Goal: Information Seeking & Learning: Check status

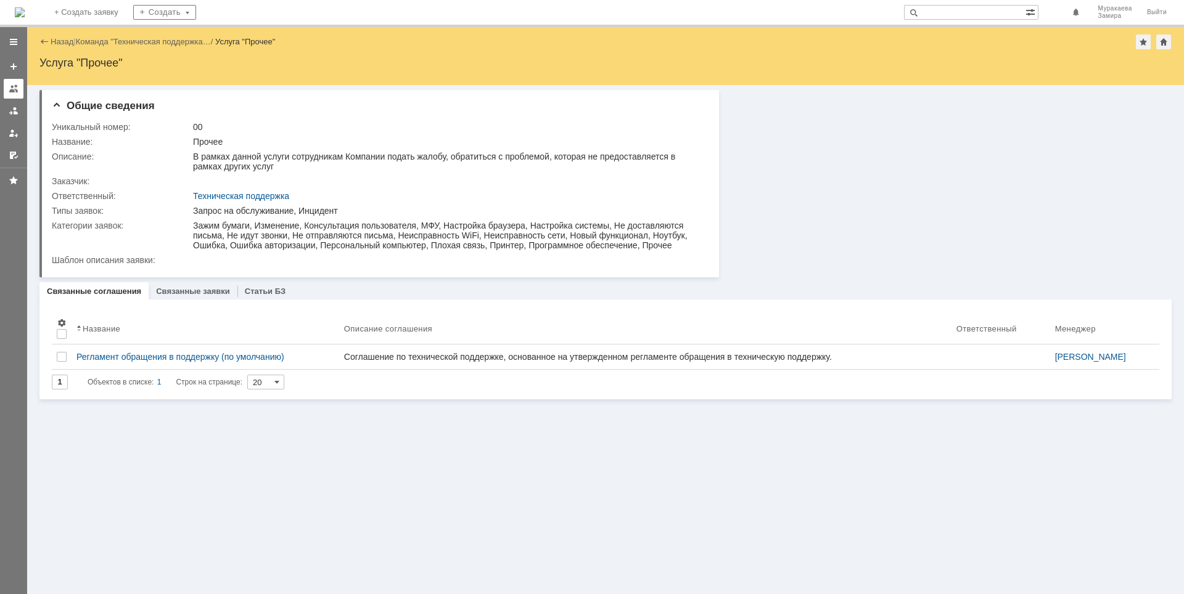
click at [8, 90] on link at bounding box center [14, 89] width 20 height 20
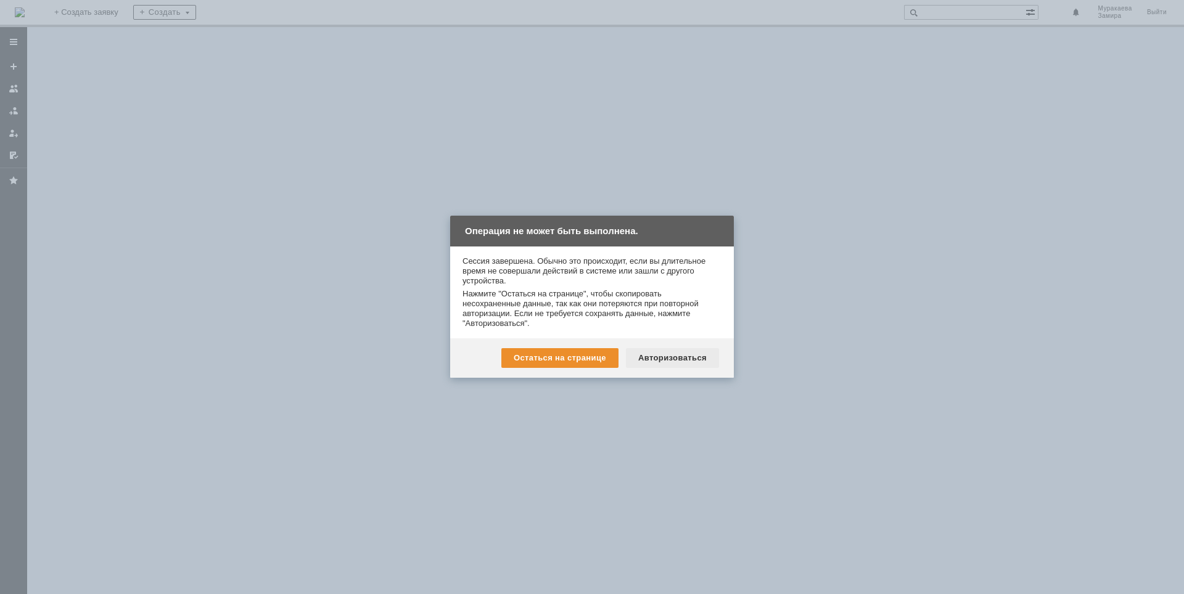
click at [661, 355] on div "Авторизоваться" at bounding box center [672, 358] width 93 height 20
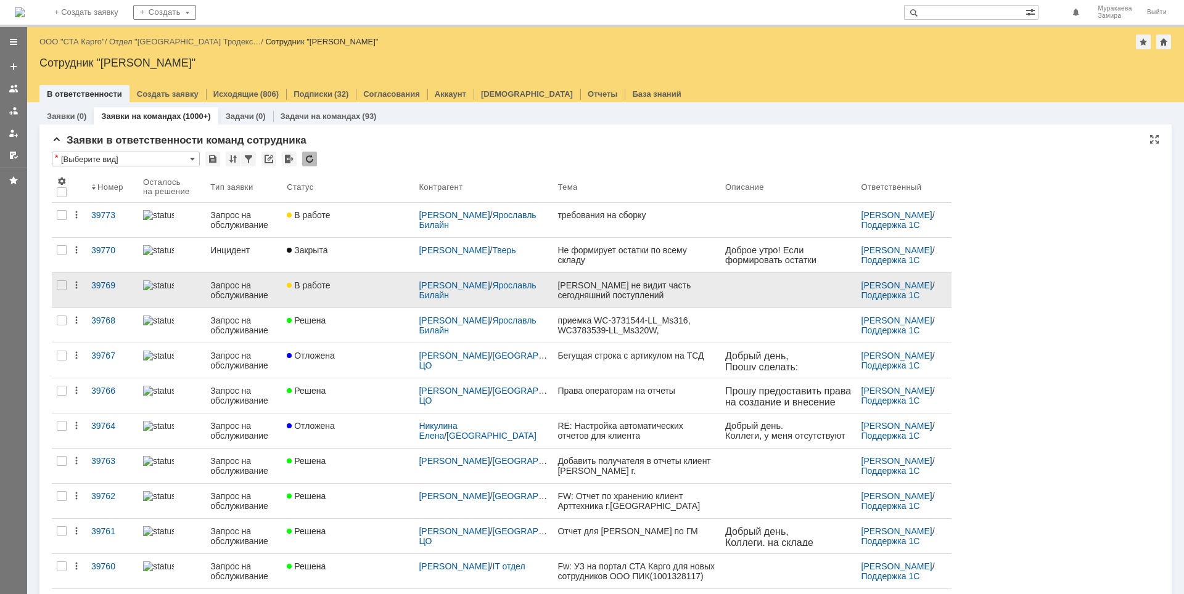
click at [255, 285] on div "Запрос на обслуживание" at bounding box center [243, 291] width 67 height 20
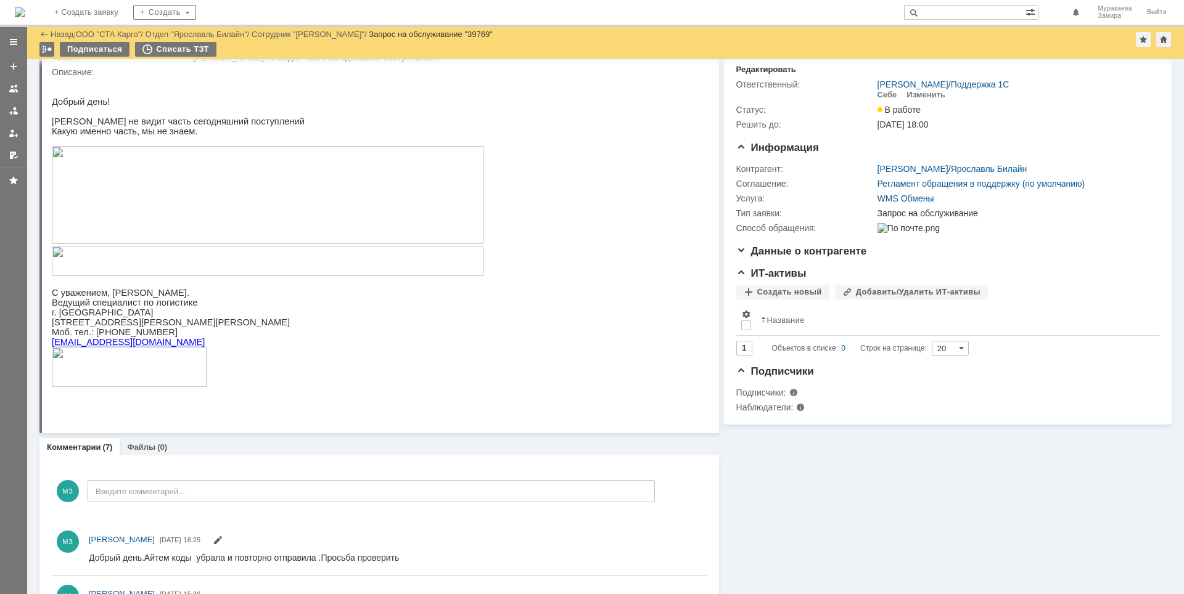
scroll to position [62, 0]
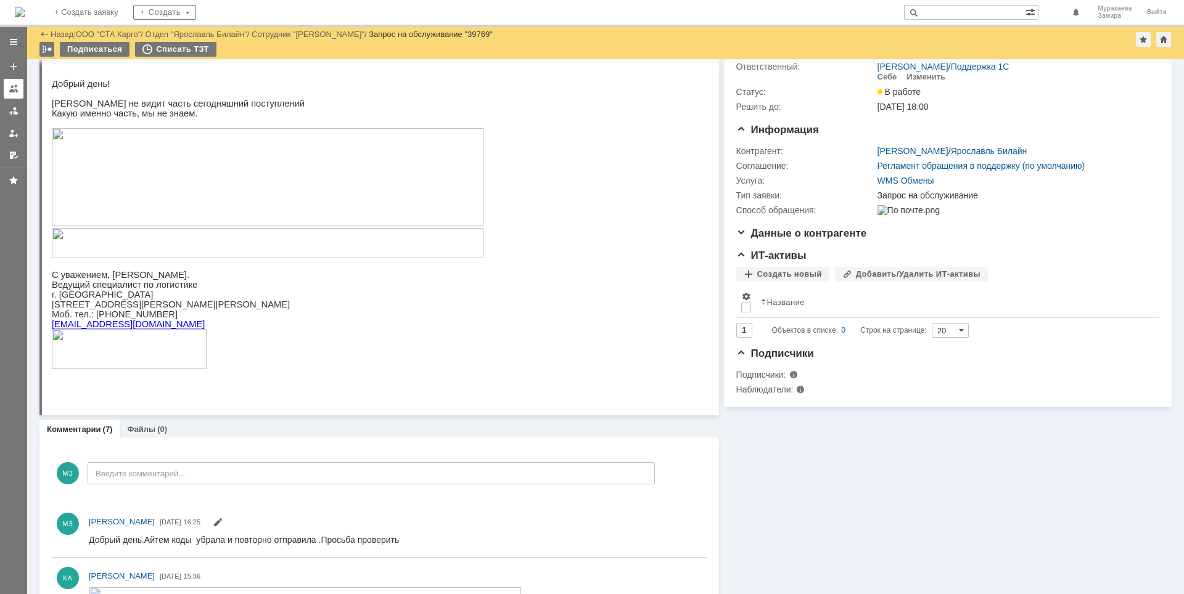
click at [12, 90] on div at bounding box center [14, 89] width 10 height 10
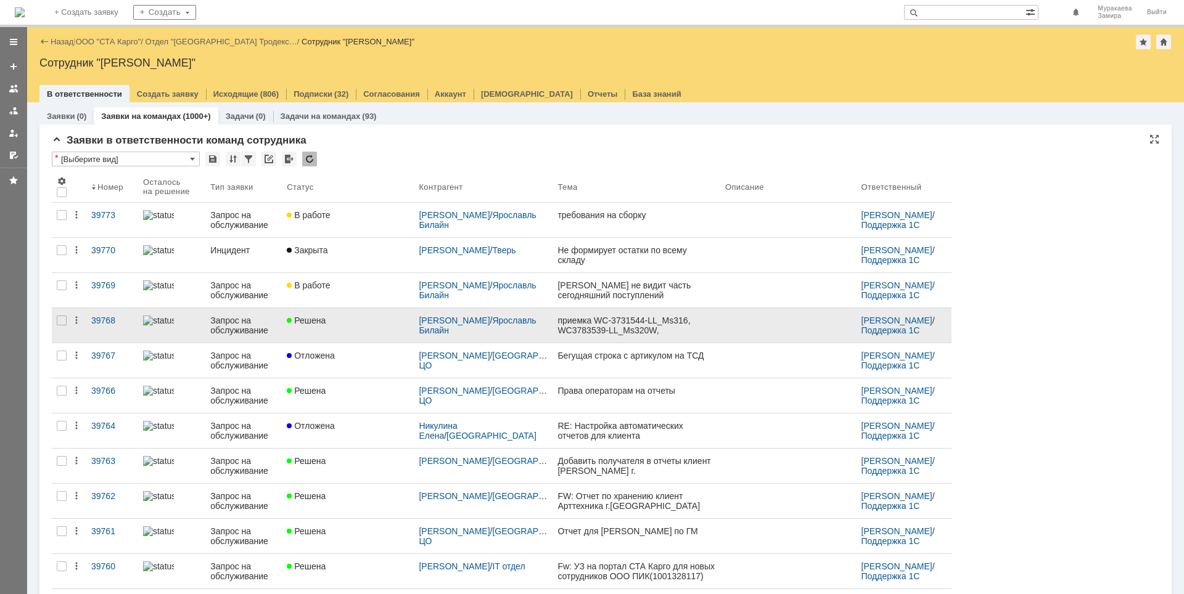
click at [242, 324] on div "Запрос на обслуживание" at bounding box center [243, 326] width 67 height 20
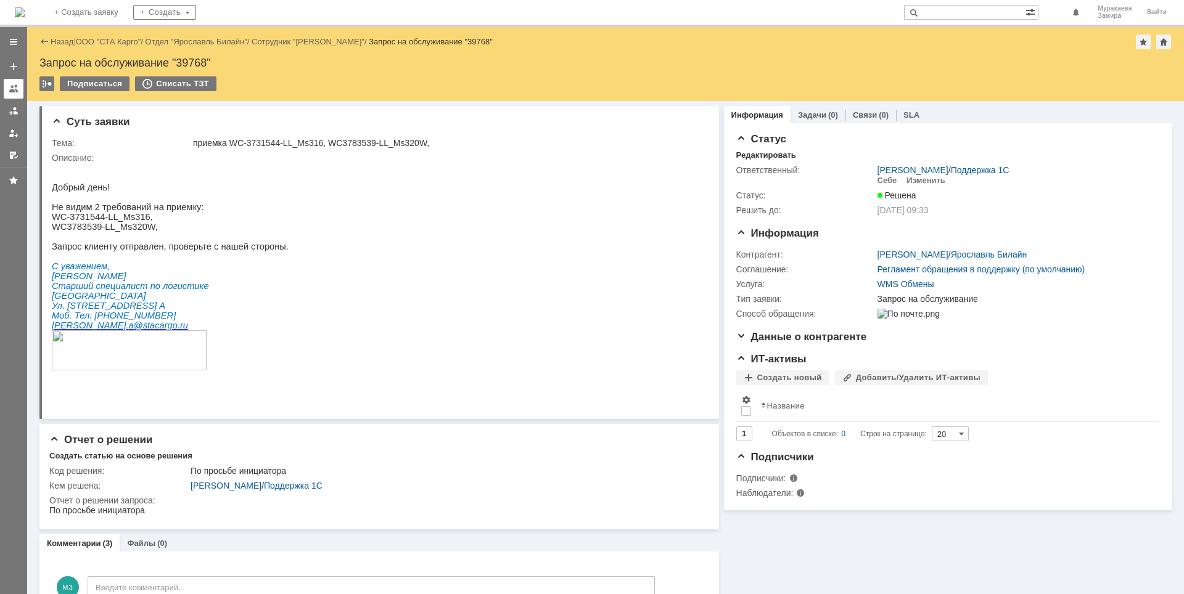
click at [8, 89] on link at bounding box center [14, 89] width 20 height 20
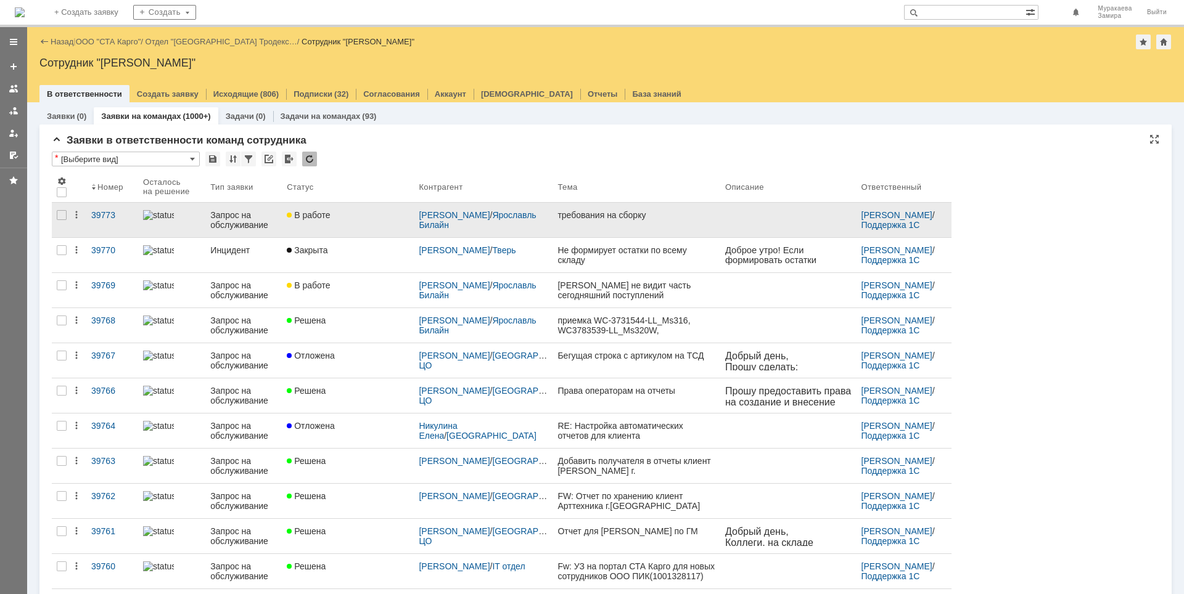
click at [238, 224] on div "Запрос на обслуживание" at bounding box center [243, 220] width 67 height 20
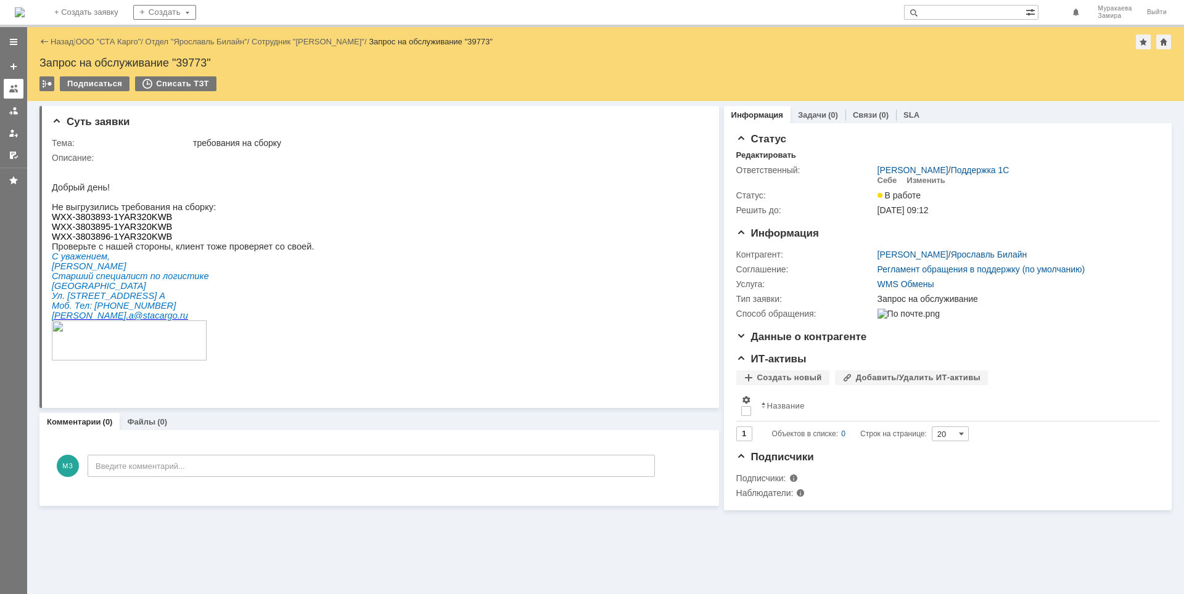
click at [14, 92] on div at bounding box center [14, 89] width 10 height 10
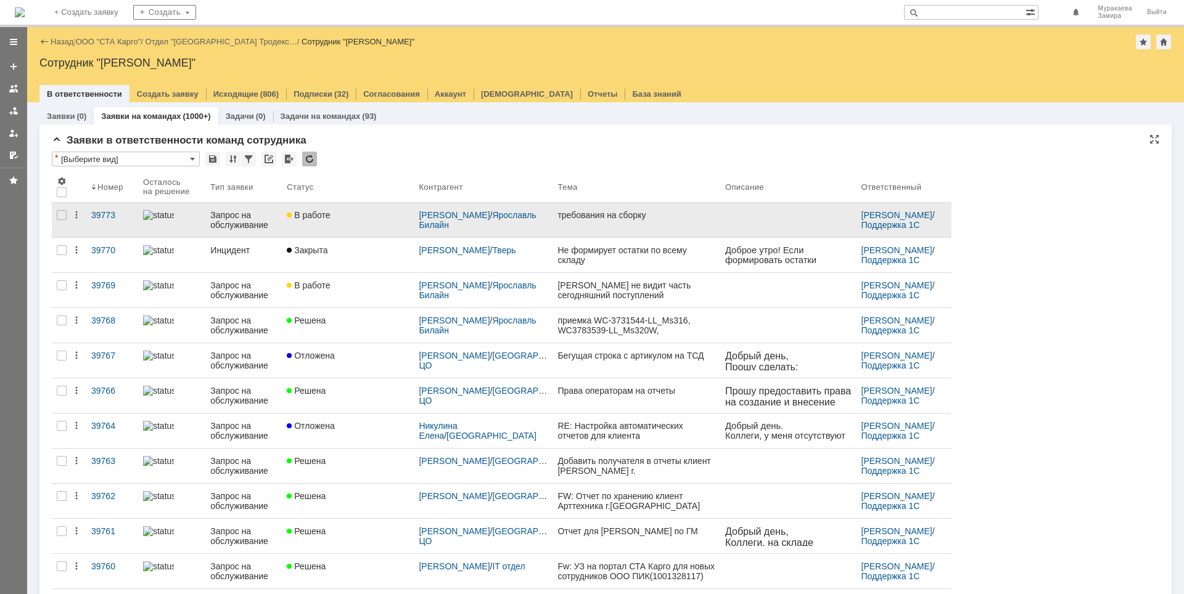
click at [242, 227] on div "Запрос на обслуживание" at bounding box center [243, 220] width 67 height 20
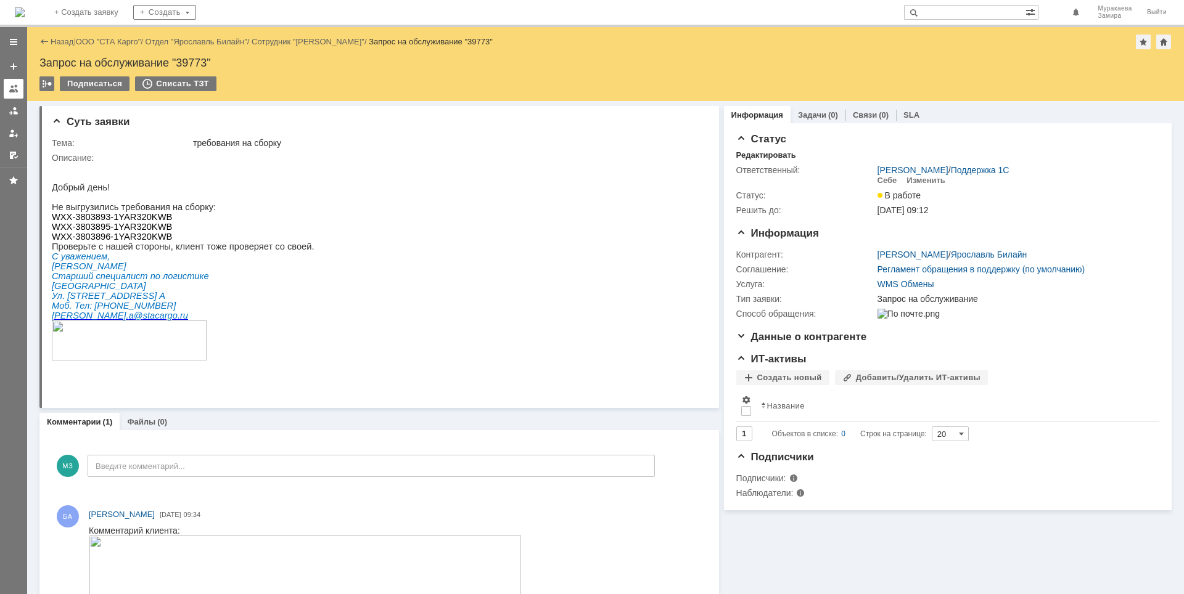
click at [14, 89] on div at bounding box center [14, 89] width 10 height 10
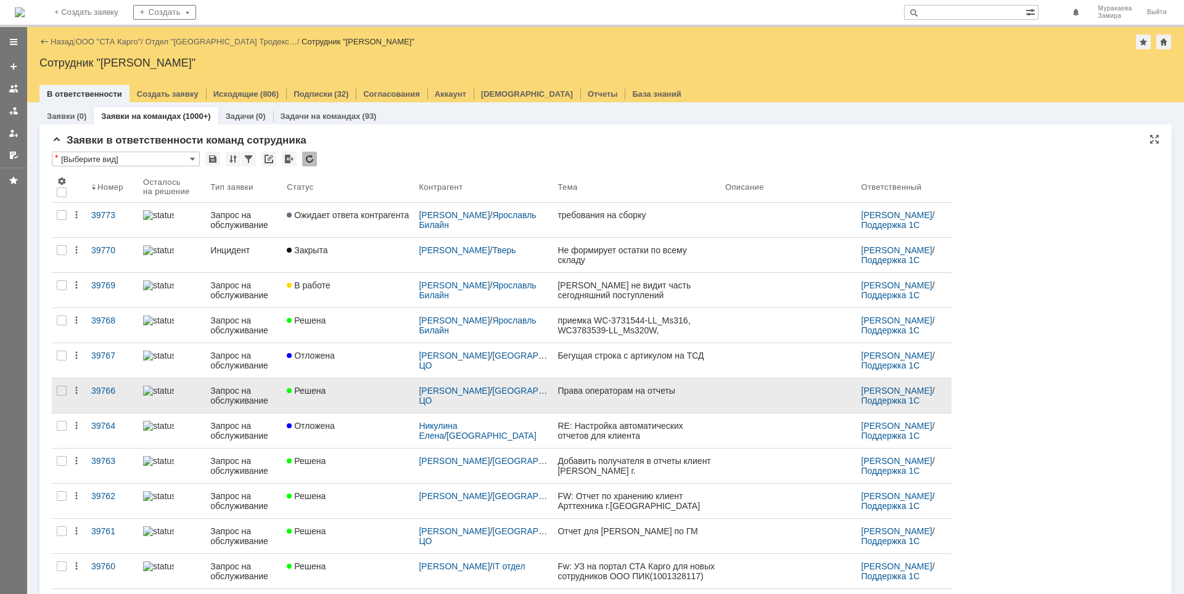
click at [540, 399] on div "[PERSON_NAME] / [GEOGRAPHIC_DATA] ЦО" at bounding box center [483, 396] width 129 height 20
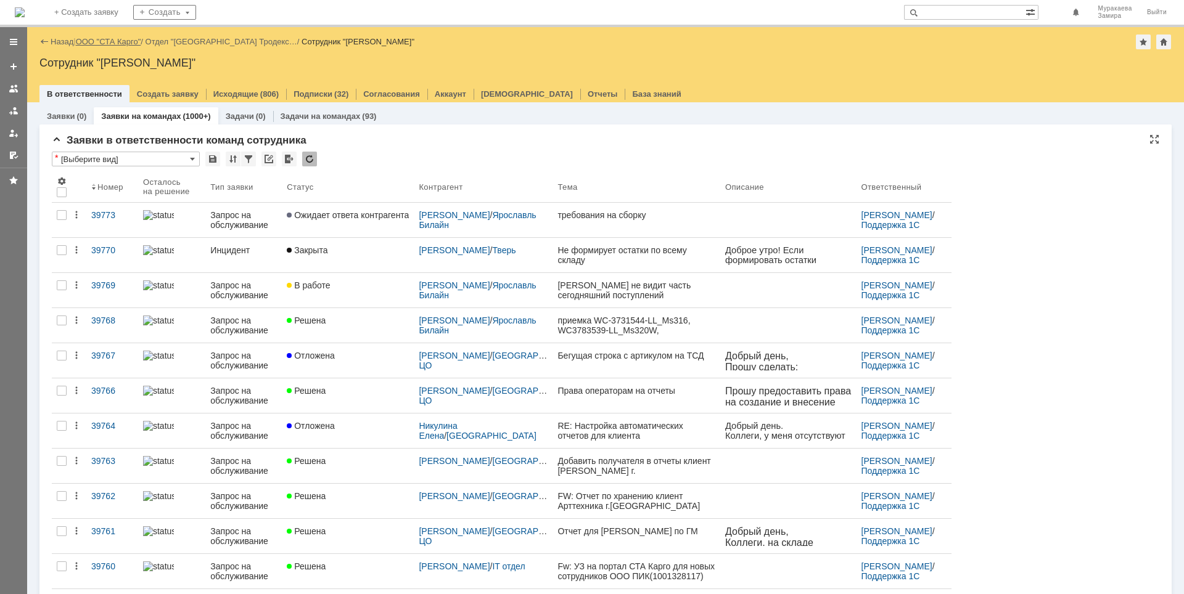
click at [119, 39] on link "ООО "СТА Карго"" at bounding box center [108, 41] width 65 height 9
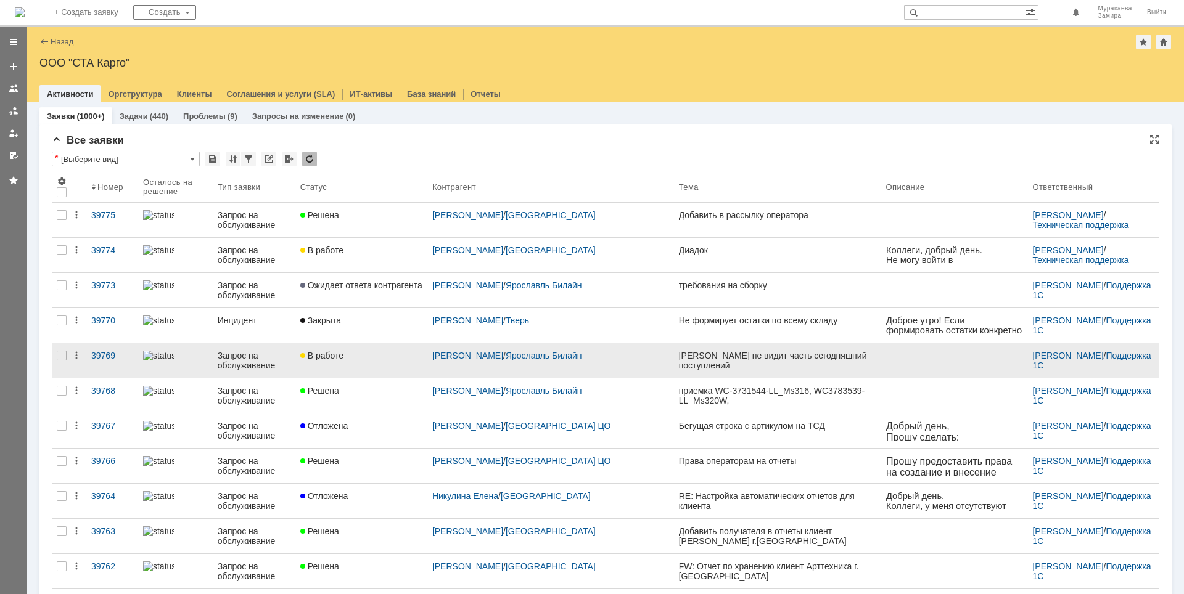
click at [252, 360] on div "Запрос на обслуживание" at bounding box center [254, 361] width 73 height 20
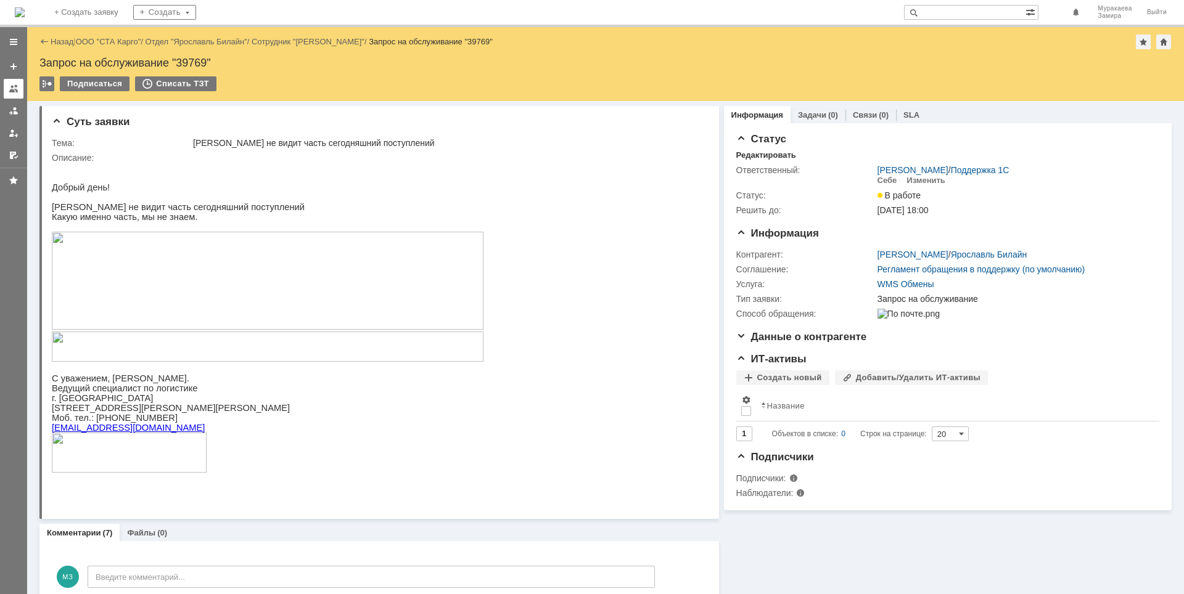
click at [9, 93] on div at bounding box center [14, 89] width 10 height 10
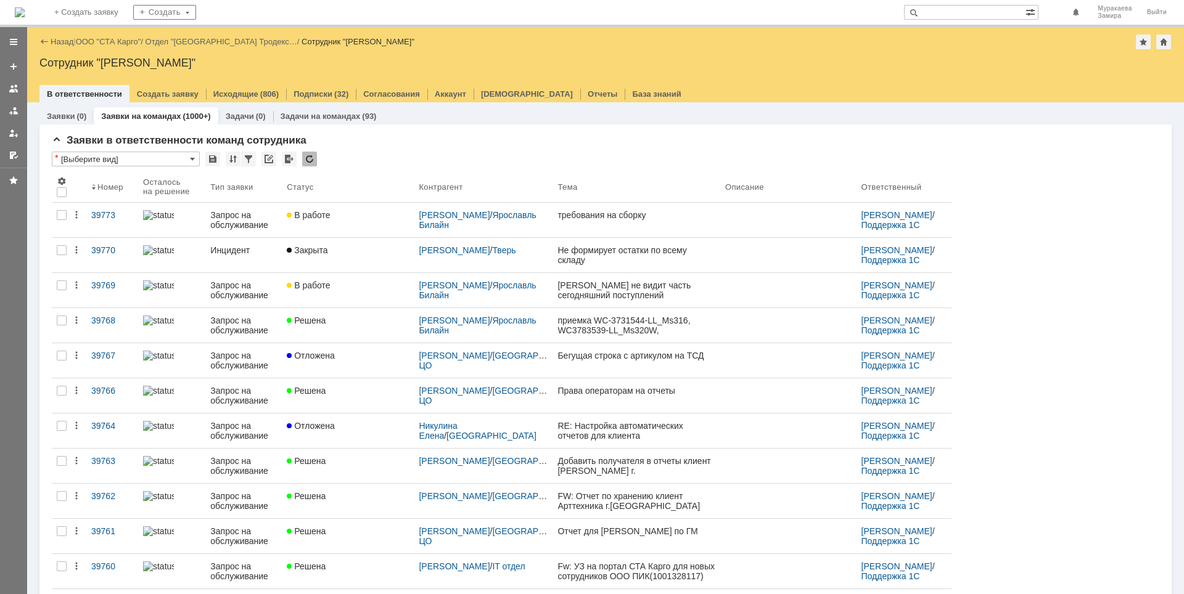
click at [944, 16] on input "text" at bounding box center [964, 12] width 121 height 15
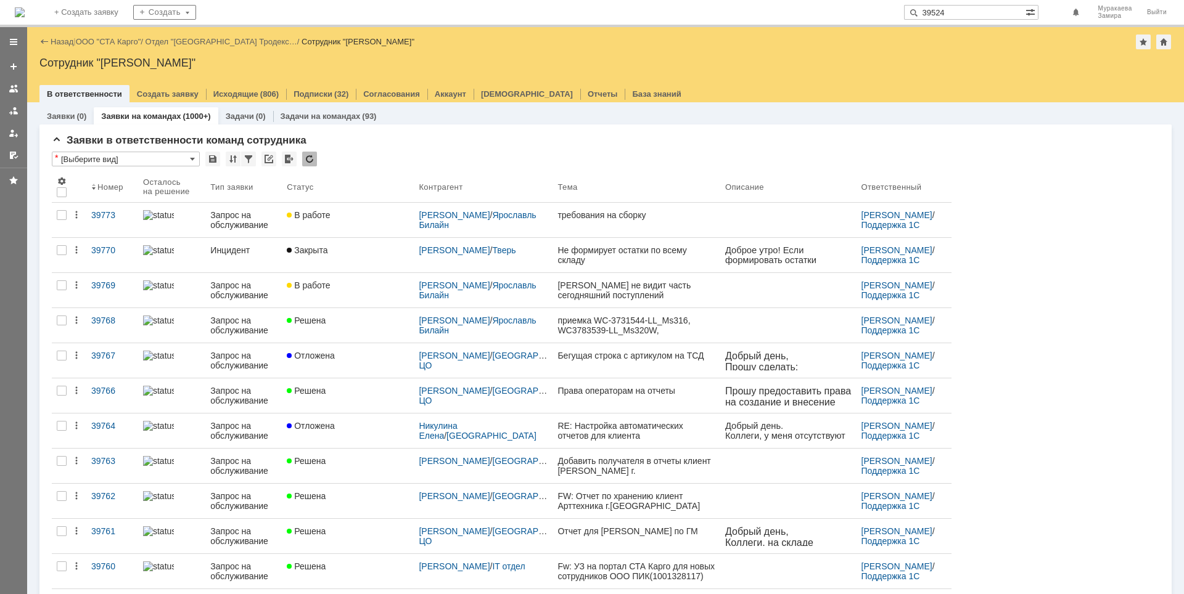
type input "39524"
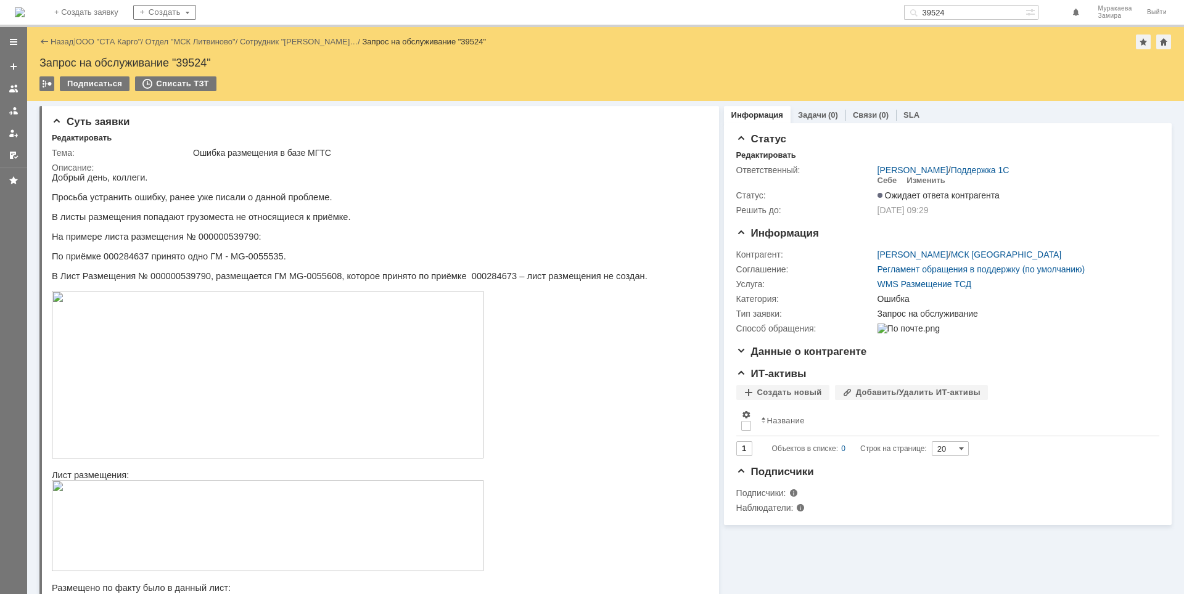
drag, startPoint x: 961, startPoint y: 8, endPoint x: 934, endPoint y: 7, distance: 27.8
click at [934, 7] on input "39524" at bounding box center [964, 12] width 121 height 15
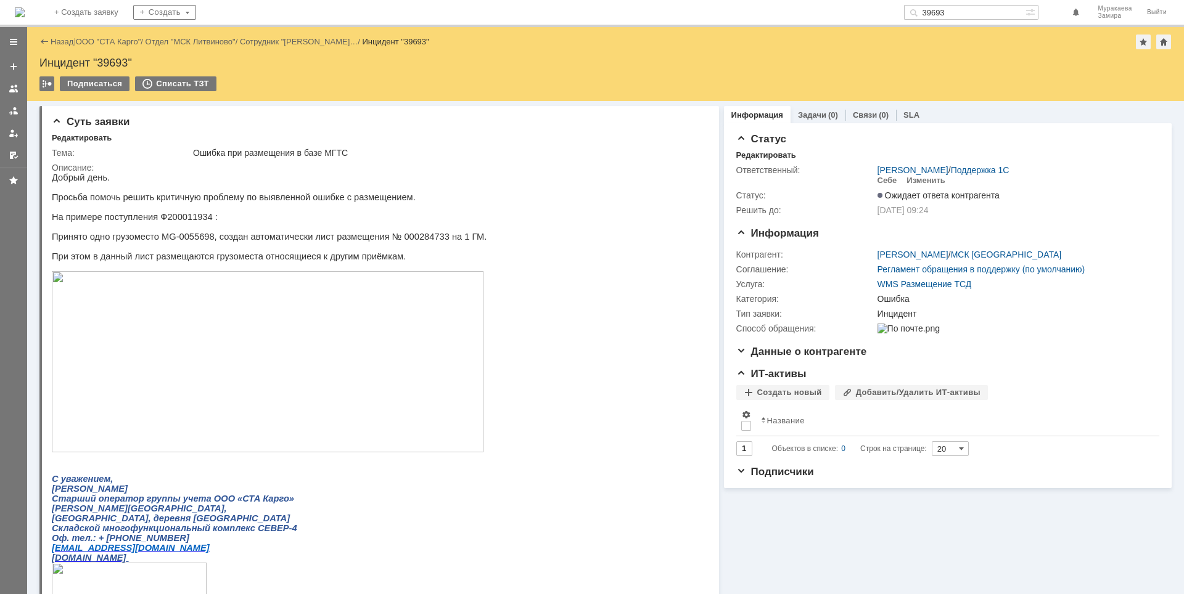
drag, startPoint x: 962, startPoint y: 11, endPoint x: 927, endPoint y: 9, distance: 34.6
click at [927, 9] on div "39693" at bounding box center [964, 12] width 121 height 15
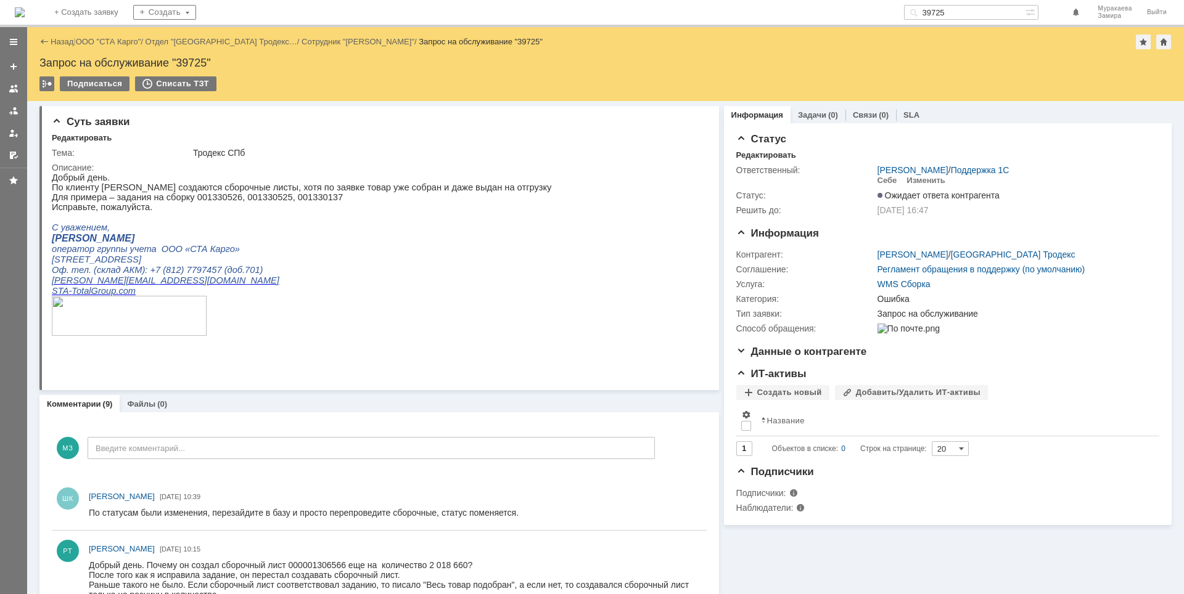
drag, startPoint x: 968, startPoint y: 14, endPoint x: 914, endPoint y: 2, distance: 54.8
click at [914, 2] on div "На домашнюю + Создать заявку Создать 39725 Муракаева Замира Выйти" at bounding box center [592, 13] width 1184 height 27
type input "39749"
